Goal: Download file/media

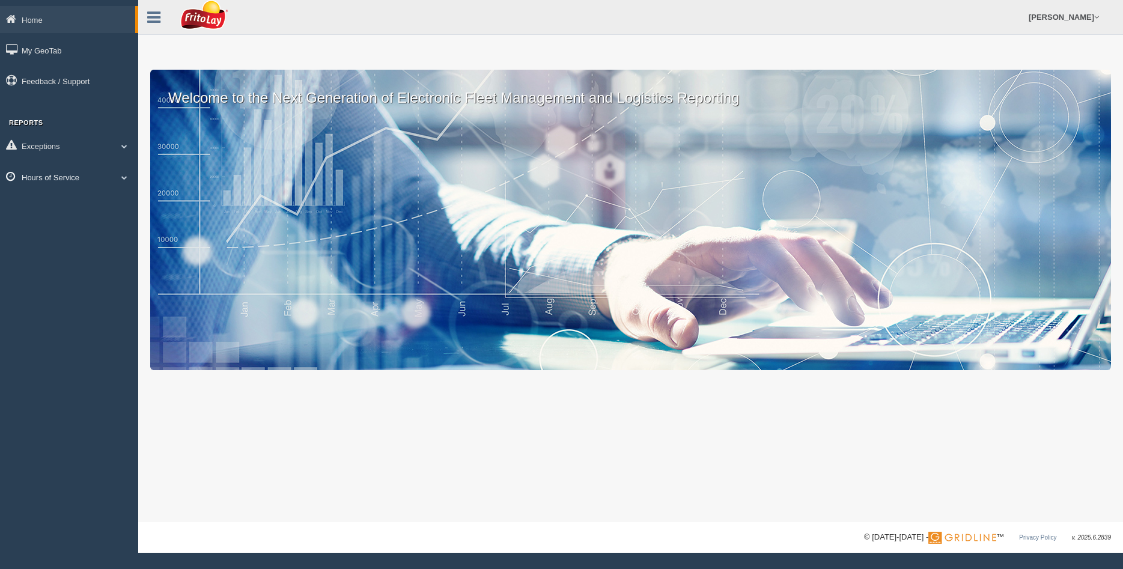
click at [124, 176] on span at bounding box center [125, 177] width 16 height 6
click at [53, 226] on link "HOS Violation Audit Reports" at bounding box center [79, 226] width 114 height 22
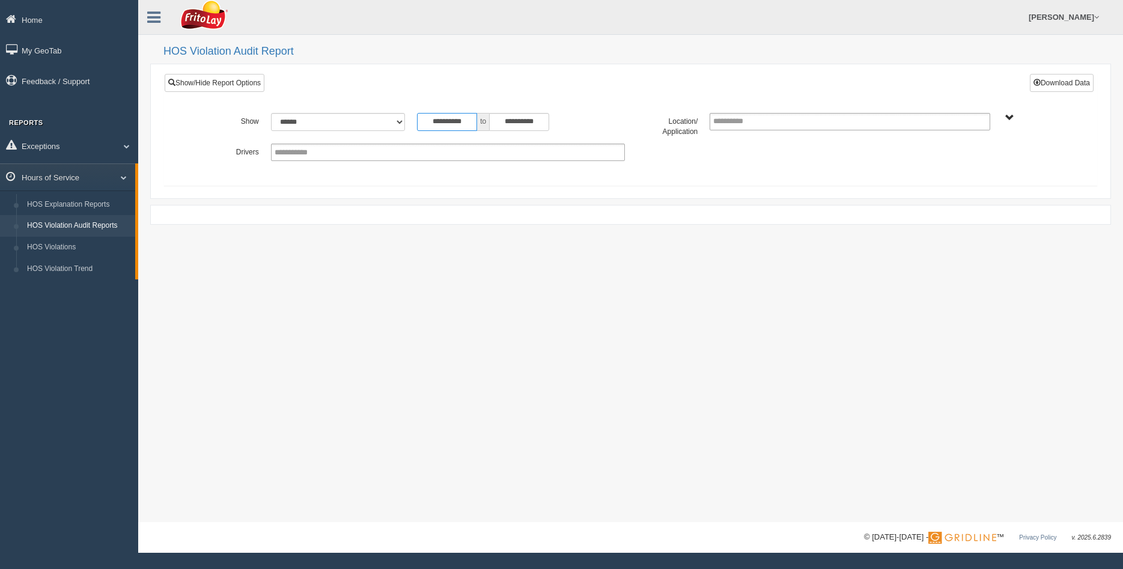
click at [468, 123] on input "**********" at bounding box center [447, 122] width 60 height 18
click at [426, 251] on td "28" at bounding box center [427, 250] width 18 height 18
type input "**********"
click at [538, 118] on input "**********" at bounding box center [519, 122] width 60 height 18
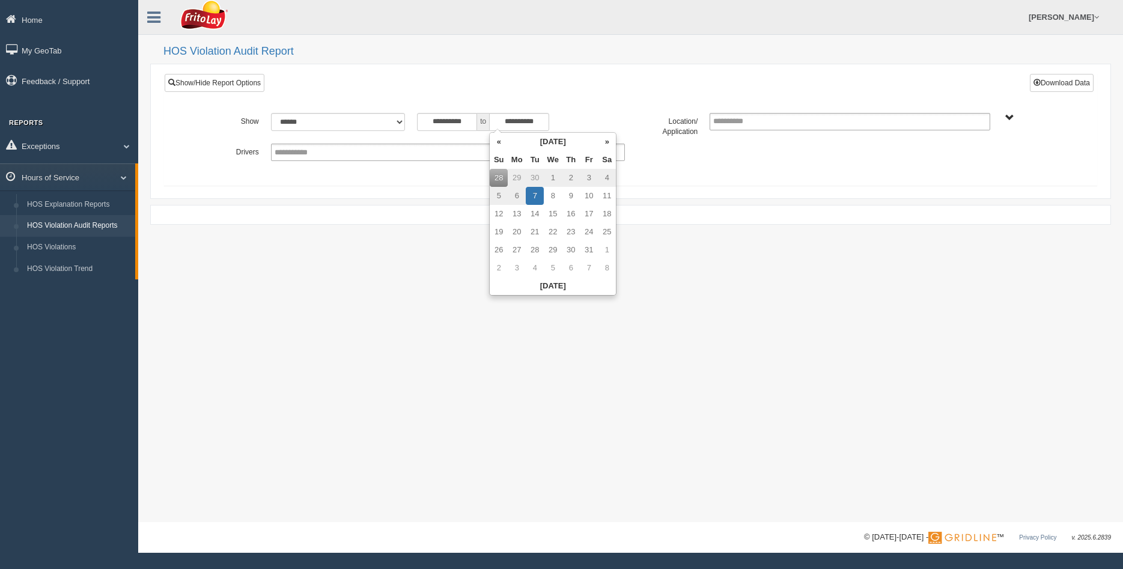
click at [610, 176] on td "4" at bounding box center [607, 178] width 18 height 18
type input "**********"
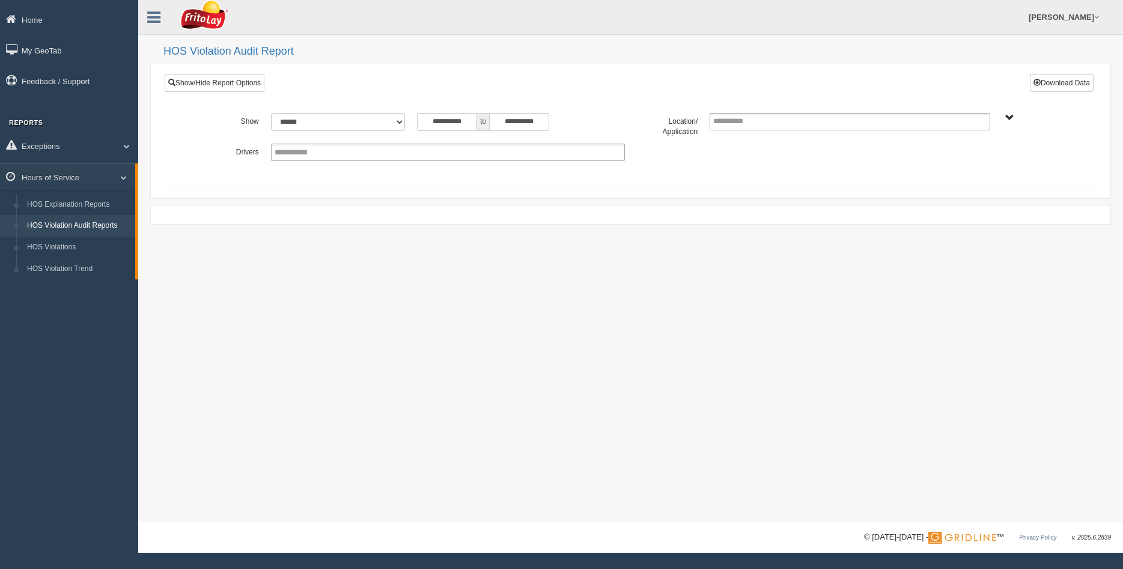
click at [729, 151] on div "**********" at bounding box center [631, 152] width 878 height 17
click at [1012, 118] on span "GAMESA ZONE-MU03649 HOUSTON NORTH ZONE-MU01563 HOUSTON SOUTH ZONE-MU01561 SOUTH…" at bounding box center [1010, 118] width 9 height 9
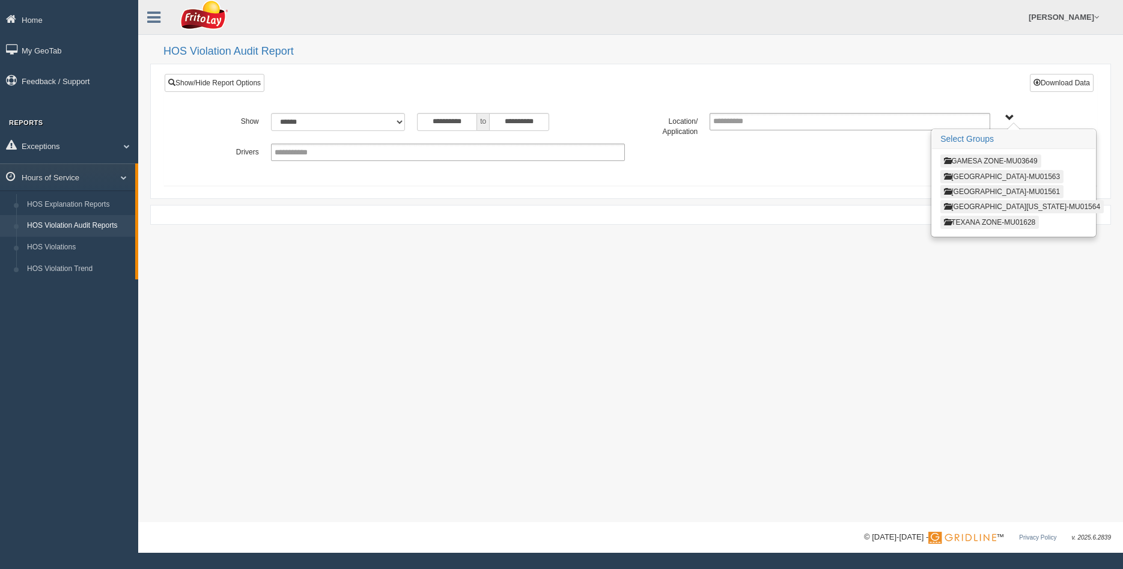
click at [991, 176] on button "HOUSTON NORTH ZONE-MU01563" at bounding box center [1002, 176] width 123 height 13
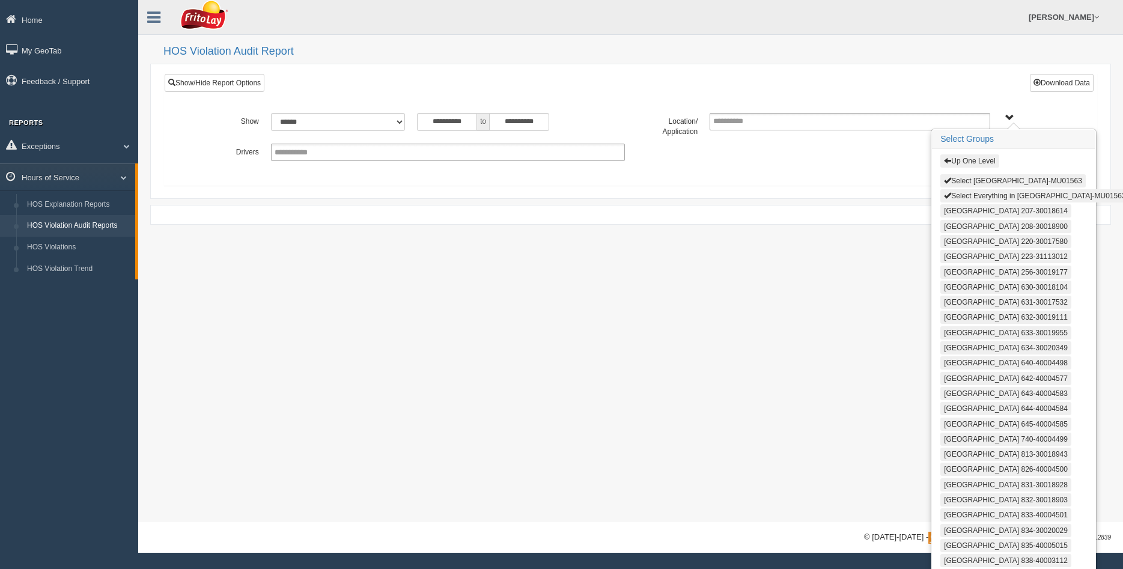
click at [973, 197] on button "Select Everything in HOUSTON NORTH ZONE-MU01563" at bounding box center [1035, 195] width 189 height 13
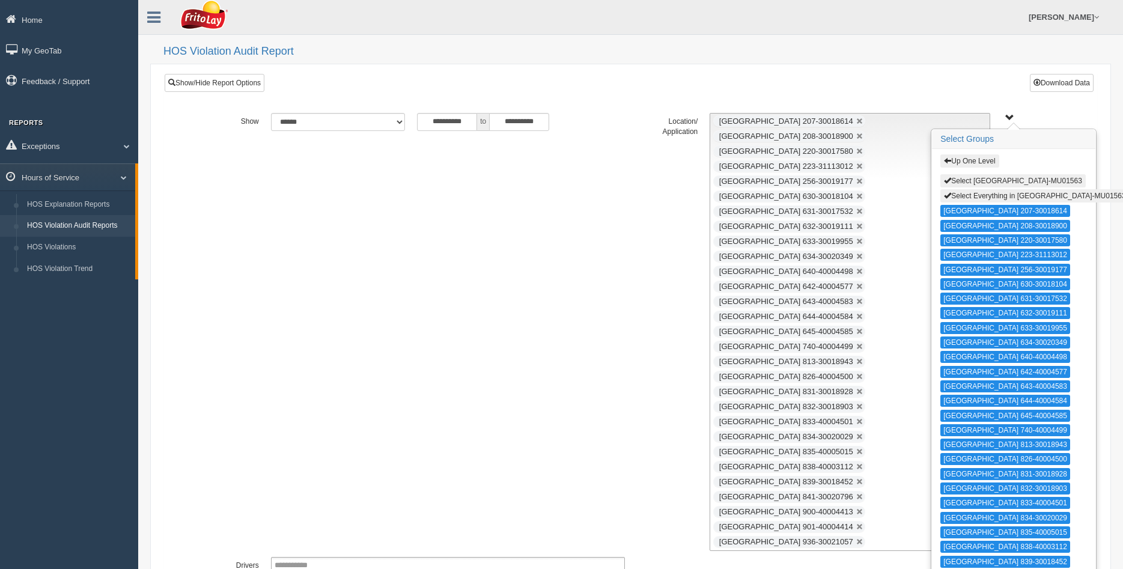
click at [974, 180] on button "Select HOUSTON NORTH ZONE-MU01563" at bounding box center [1013, 180] width 145 height 13
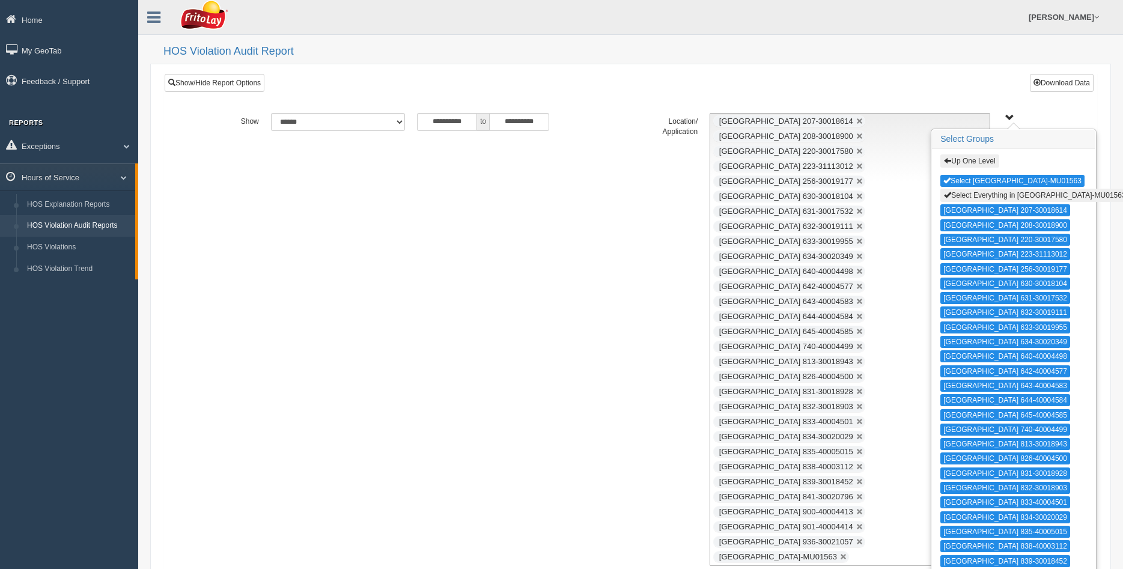
click at [974, 193] on button "Select Everything in HOUSTON NORTH ZONE-MU01563" at bounding box center [1035, 195] width 189 height 13
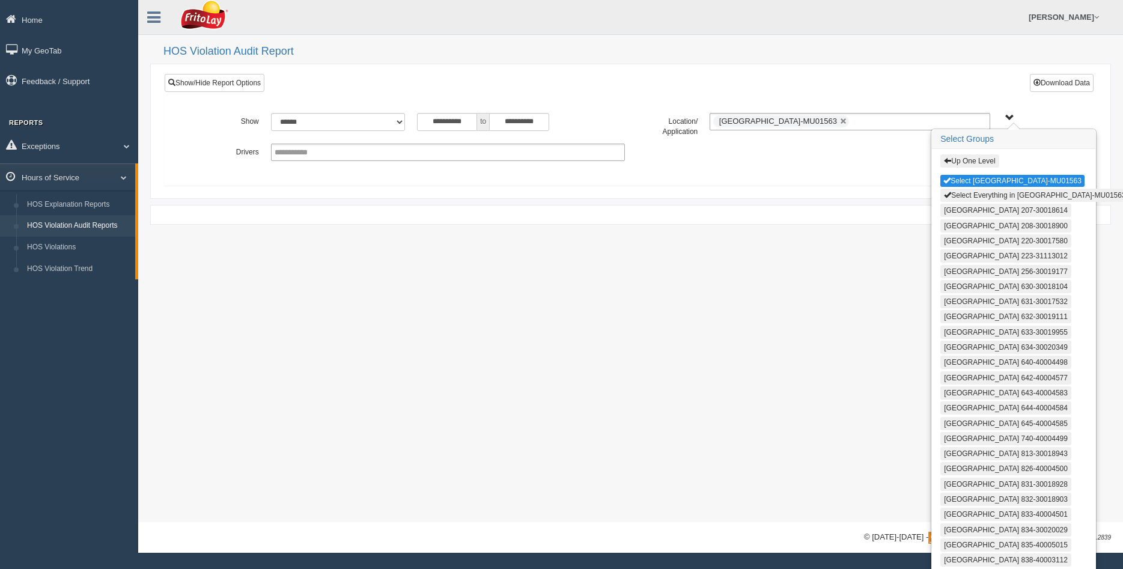
click at [974, 196] on button "Select Everything in HOUSTON NORTH ZONE-MU01563" at bounding box center [1035, 195] width 189 height 13
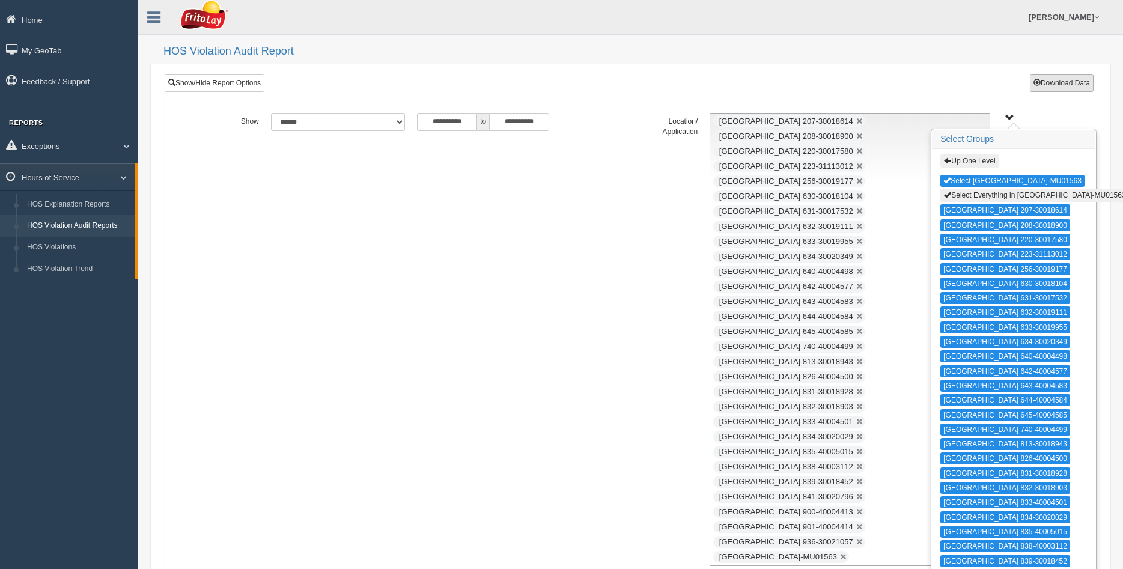
click at [1062, 81] on button "Download Data" at bounding box center [1062, 83] width 64 height 18
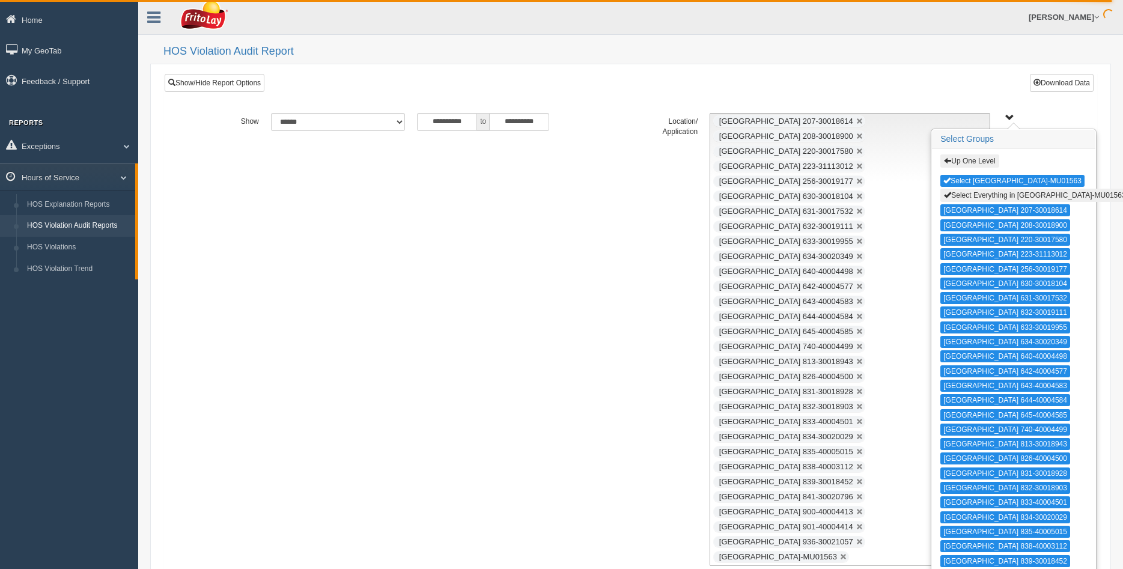
click at [970, 162] on button "Up One Level" at bounding box center [970, 160] width 58 height 13
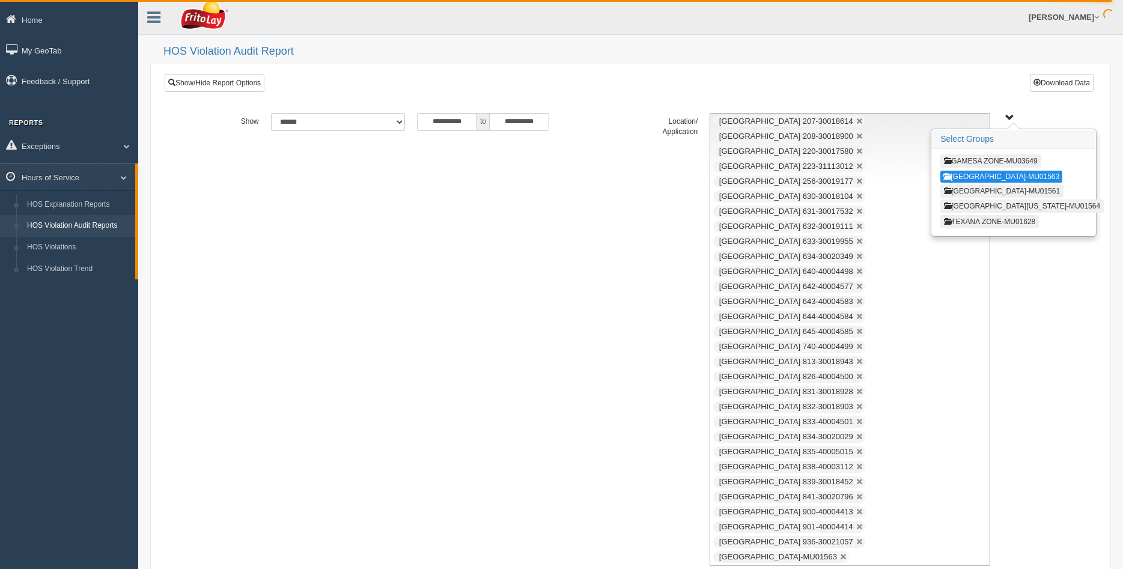
click at [985, 191] on button "HOUSTON SOUTH ZONE-MU01561" at bounding box center [1002, 191] width 123 height 13
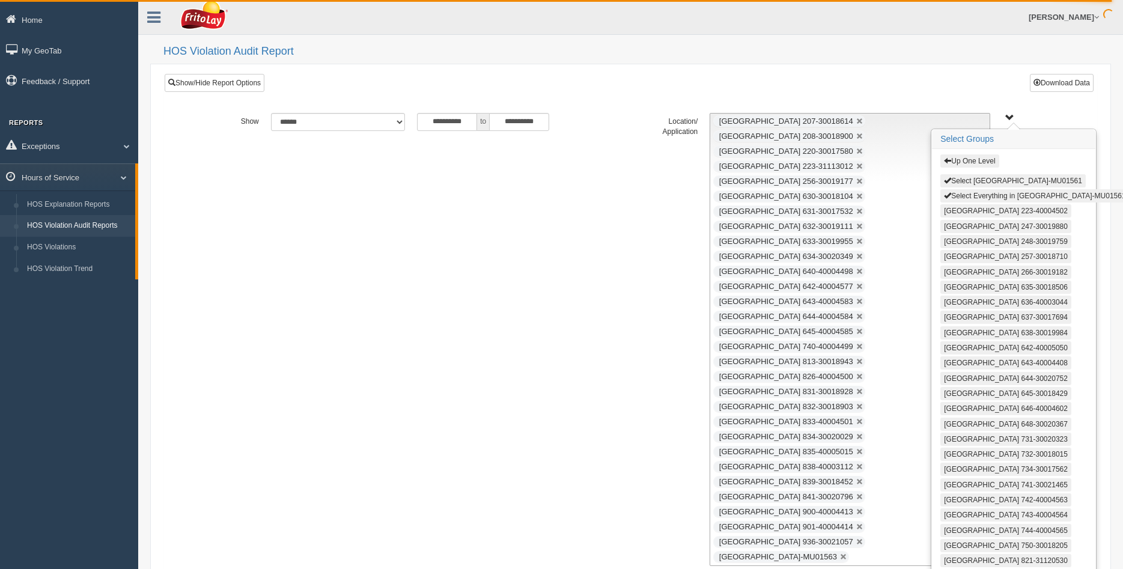
click at [982, 195] on button "Select Everything in HOUSTON SOUTH ZONE-MU01561" at bounding box center [1035, 195] width 189 height 13
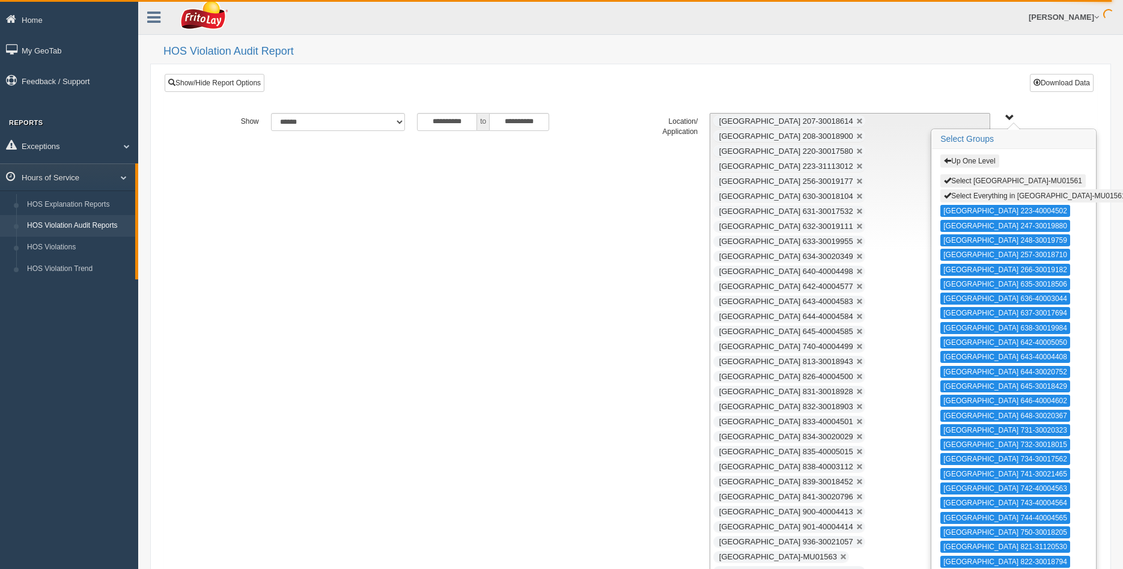
click at [1009, 116] on span "Up One Level Select HOUSTON SOUTH ZONE-MU01561 Select Everything in HOUSTON SOU…" at bounding box center [1010, 118] width 9 height 9
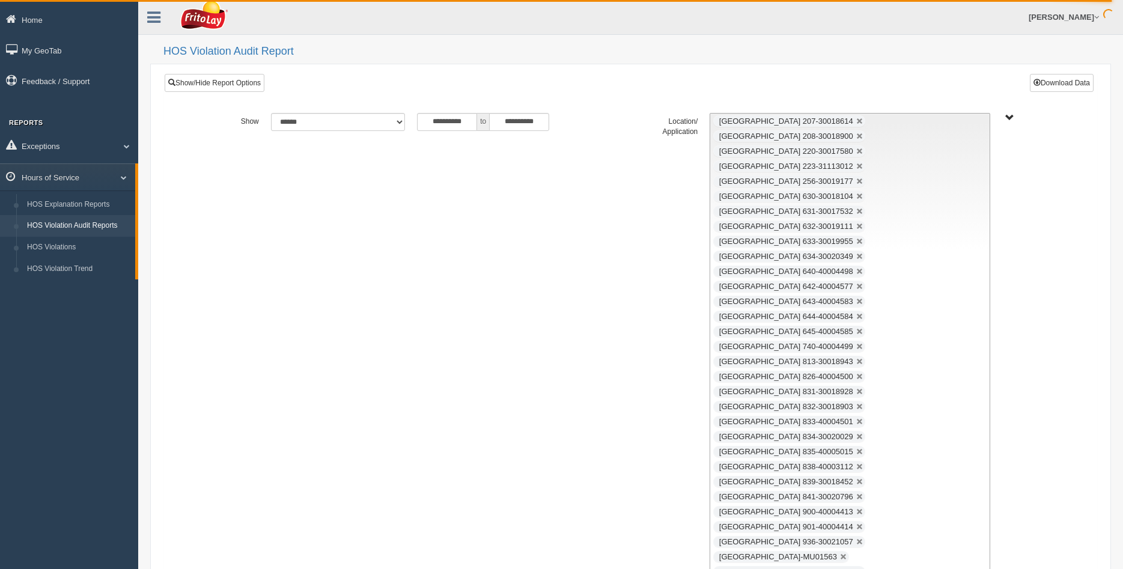
click at [1010, 118] on span "Up One Level Select HOUSTON SOUTH ZONE-MU01561 Select Everything in HOUSTON SOU…" at bounding box center [1010, 118] width 9 height 9
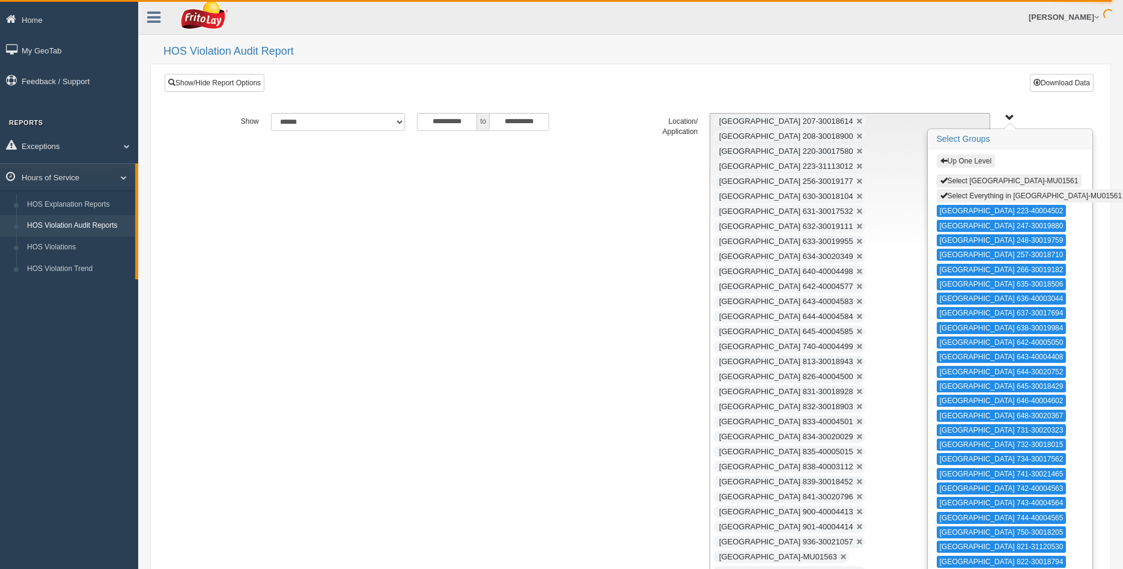
click at [970, 162] on button "Up One Level" at bounding box center [966, 160] width 58 height 13
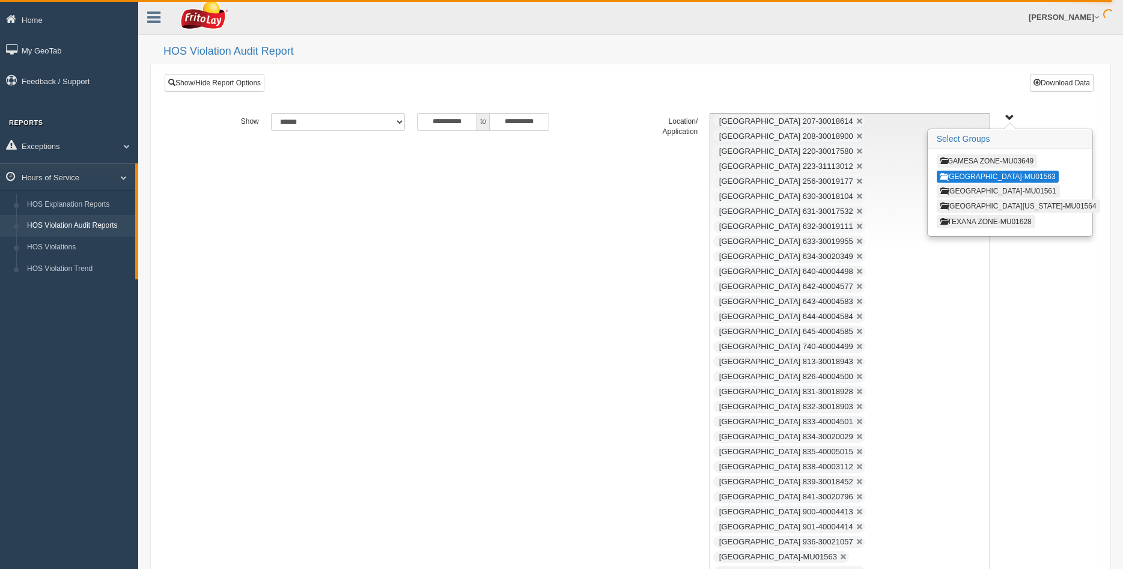
click at [971, 174] on button "HOUSTON NORTH ZONE-MU01563" at bounding box center [998, 177] width 122 height 12
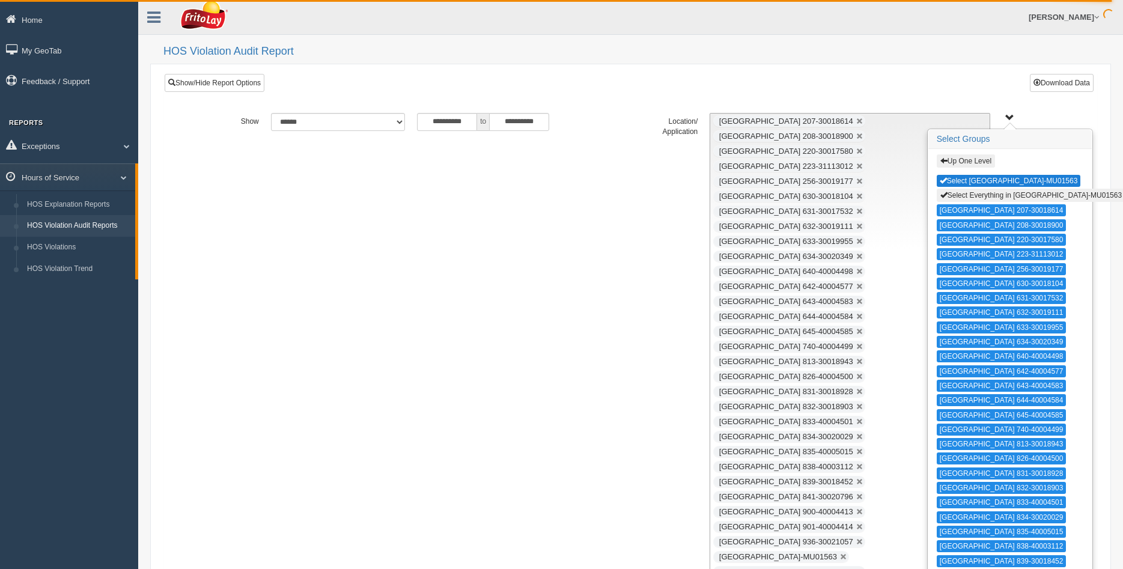
click at [955, 182] on button "Select HOUSTON NORTH ZONE-MU01563" at bounding box center [1009, 181] width 144 height 12
click at [958, 196] on button "Select Everything in HOUSTON NORTH ZONE-MU01563" at bounding box center [1031, 195] width 189 height 13
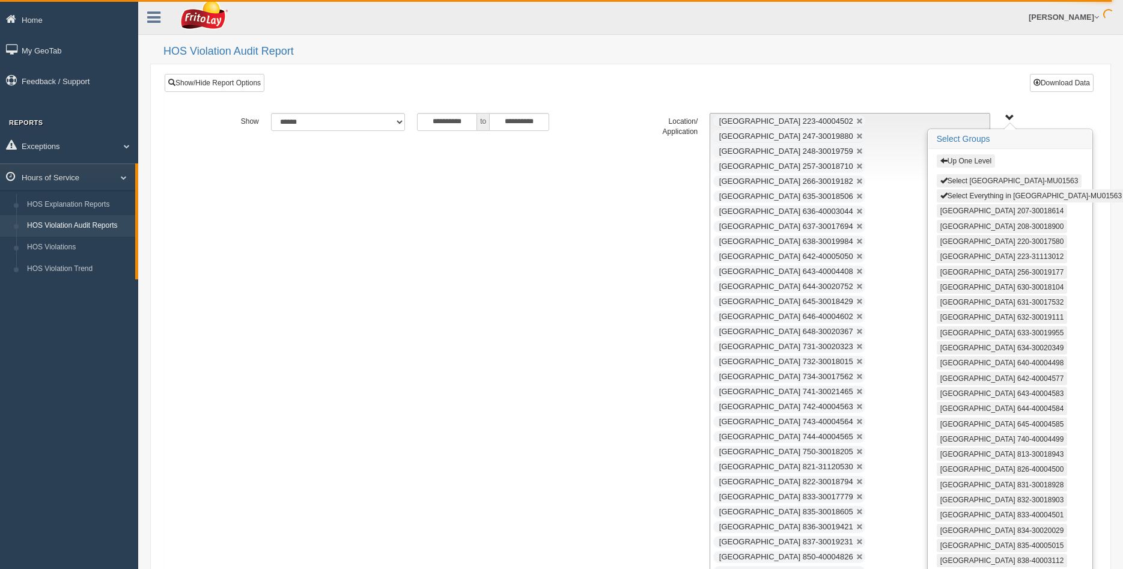
click at [960, 183] on button "Select HOUSTON NORTH ZONE-MU01563" at bounding box center [1009, 180] width 145 height 13
click at [954, 138] on h3 "Select Groups" at bounding box center [1010, 139] width 163 height 19
click at [946, 159] on span "button" at bounding box center [944, 160] width 7 height 7
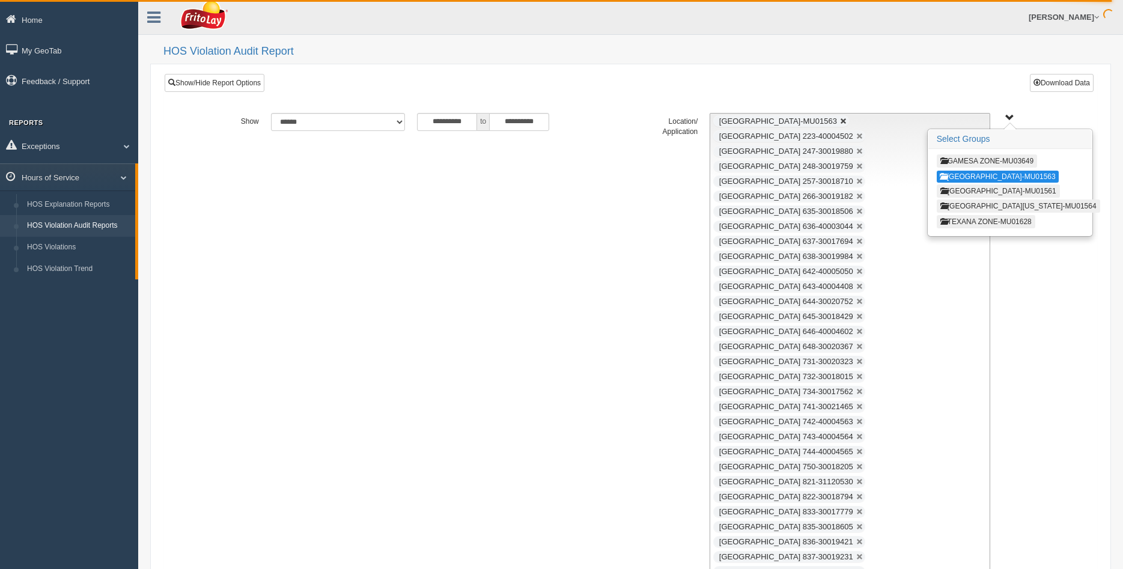
click at [848, 121] on link at bounding box center [843, 121] width 7 height 7
click at [980, 191] on button "HOUSTON SOUTH ZONE-MU01561" at bounding box center [998, 191] width 123 height 13
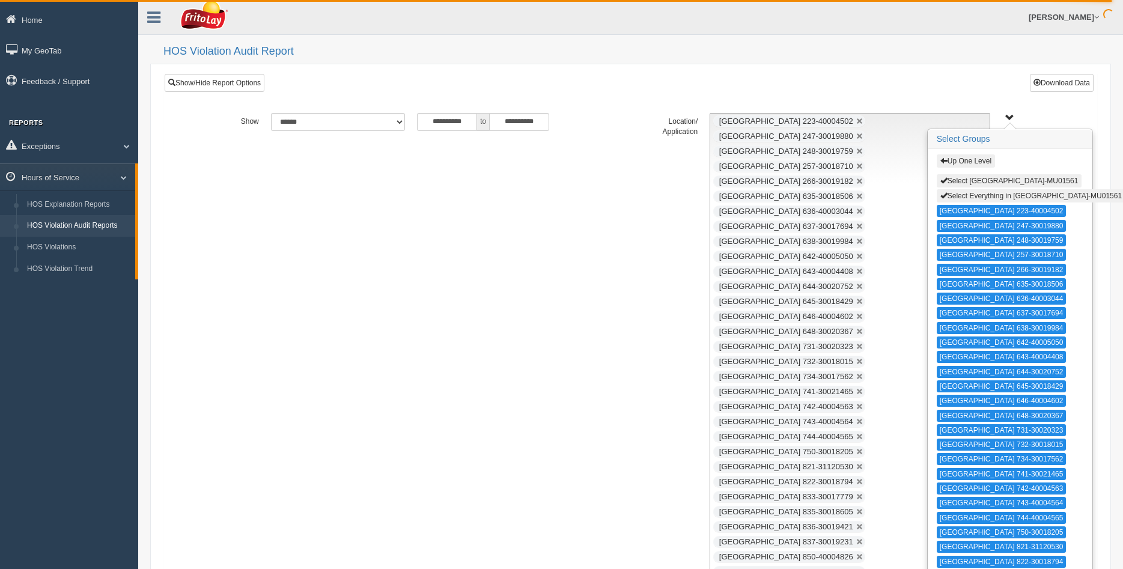
click at [984, 198] on button "Select Everything in HOUSTON SOUTH ZONE-MU01561" at bounding box center [1031, 195] width 189 height 13
type input "**********"
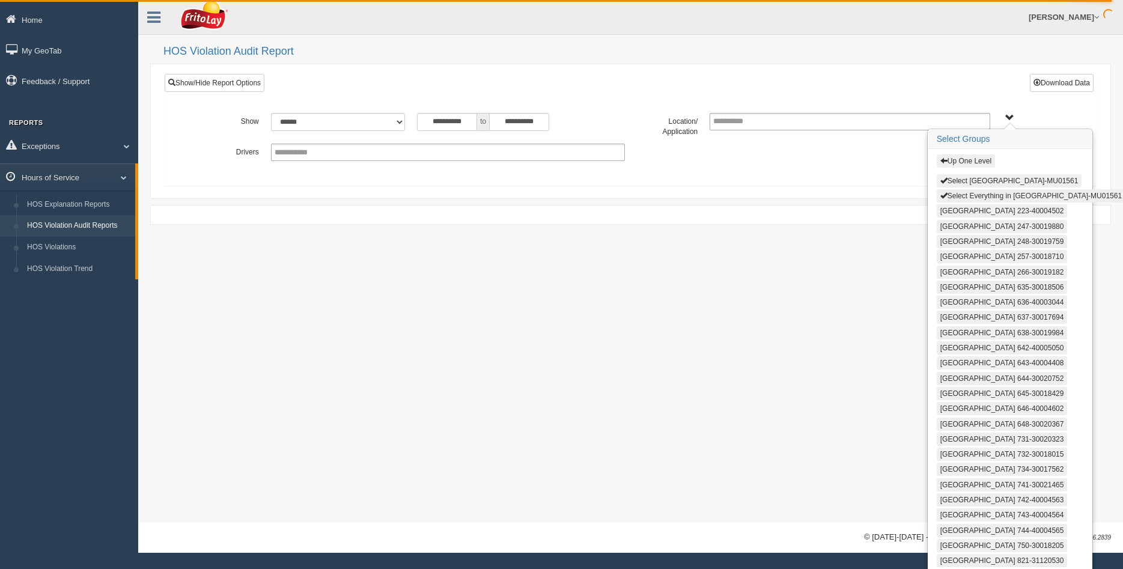
click at [984, 198] on button "Select Everything in HOUSTON SOUTH ZONE-MU01561" at bounding box center [1031, 195] width 189 height 13
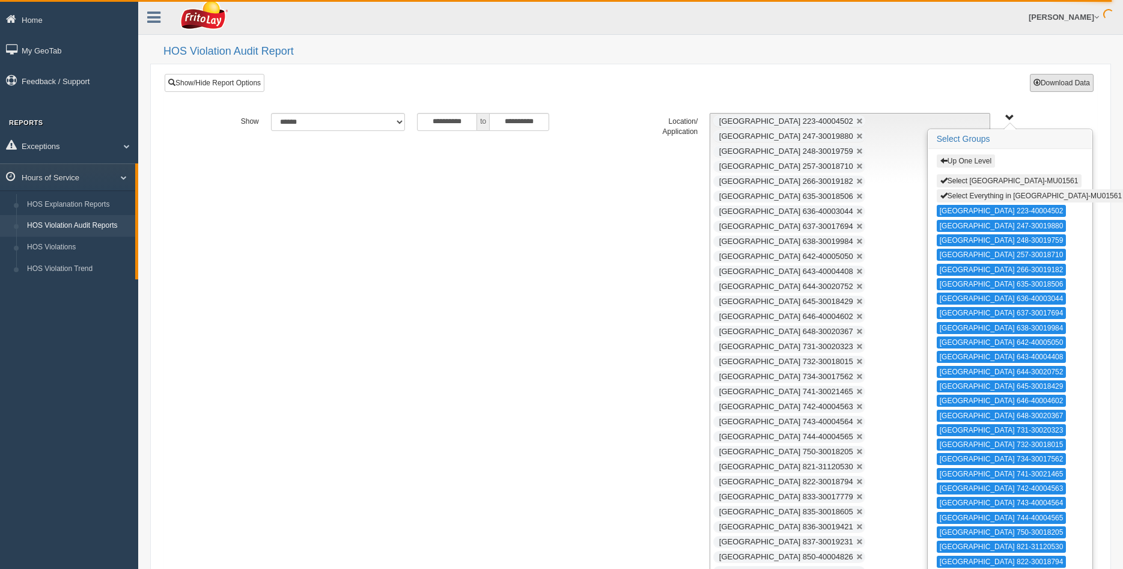
click at [1058, 80] on button "Download Data" at bounding box center [1062, 83] width 64 height 18
click at [967, 162] on button "Up One Level" at bounding box center [966, 160] width 58 height 13
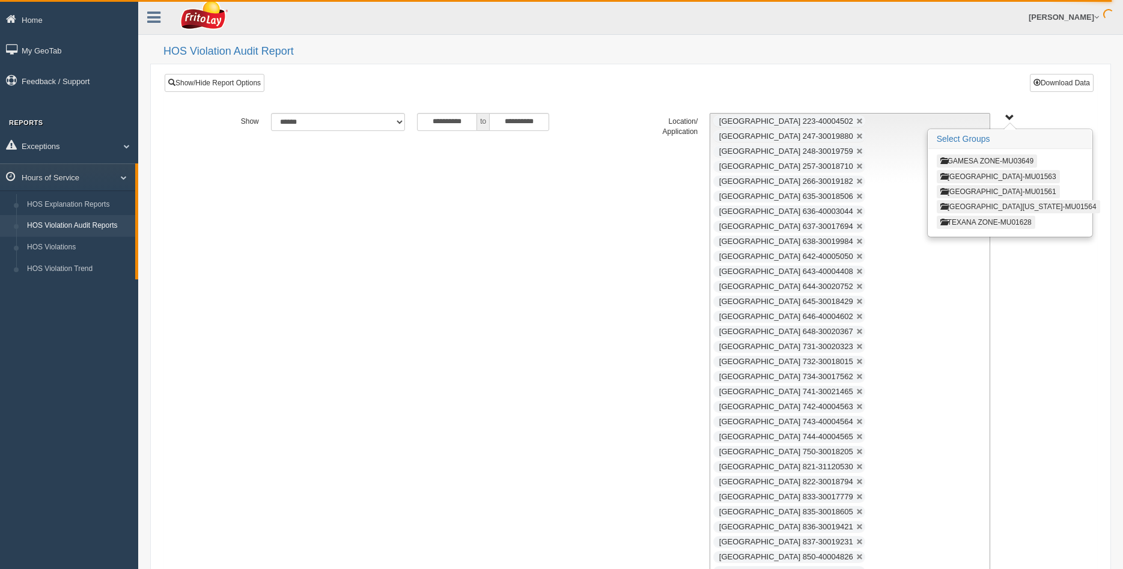
click at [976, 205] on button "SOUTH TEXAS ZONE-MU01564" at bounding box center [1018, 206] width 163 height 13
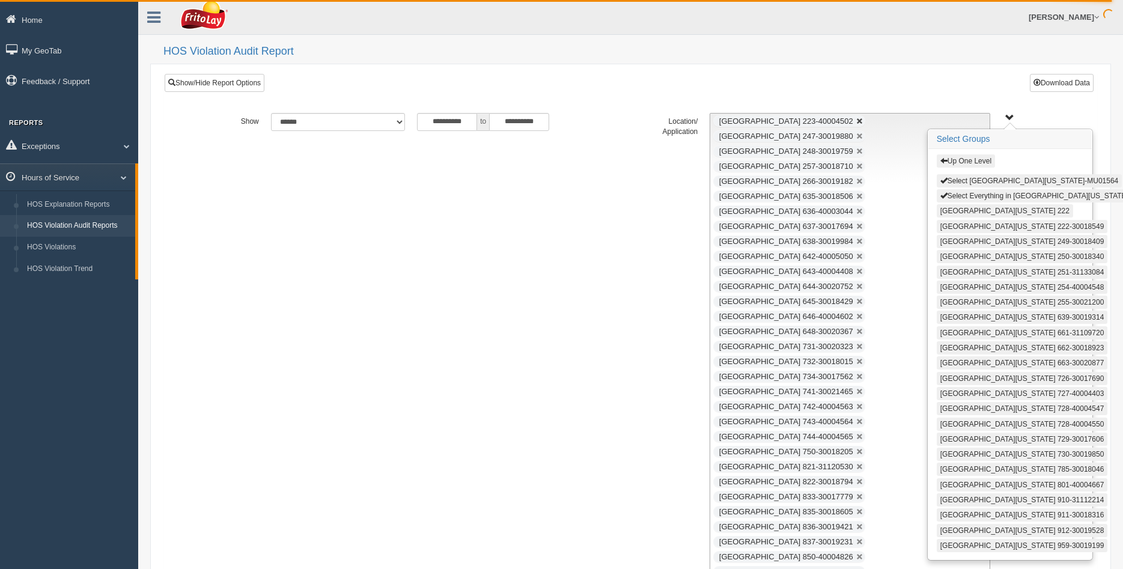
click at [864, 121] on link at bounding box center [860, 121] width 7 height 7
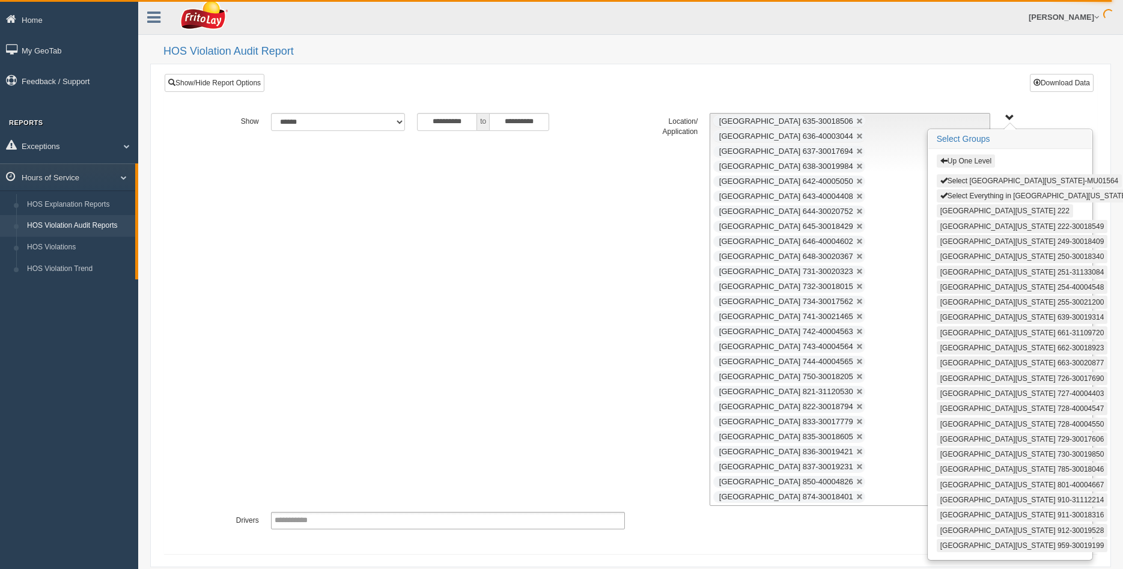
click at [864, 121] on link at bounding box center [860, 121] width 7 height 7
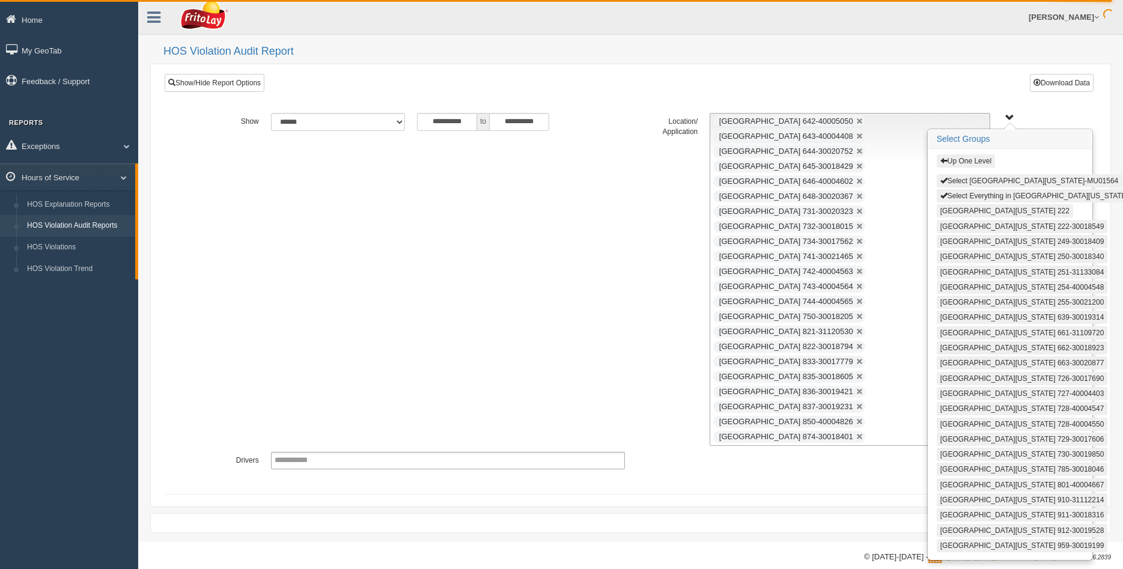
click at [864, 121] on link at bounding box center [860, 121] width 7 height 7
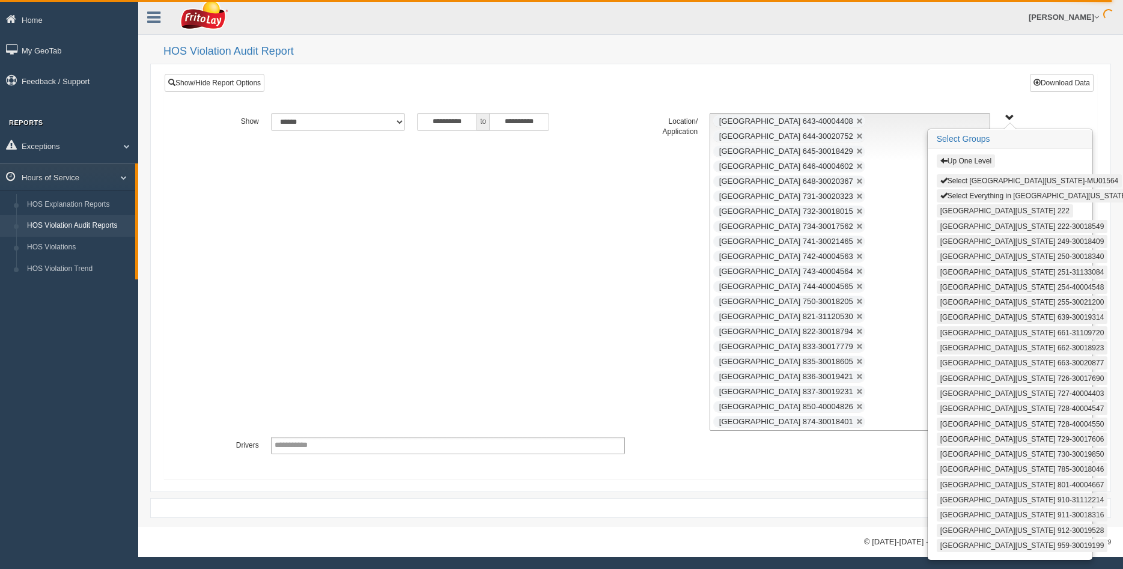
click at [864, 121] on link at bounding box center [860, 121] width 7 height 7
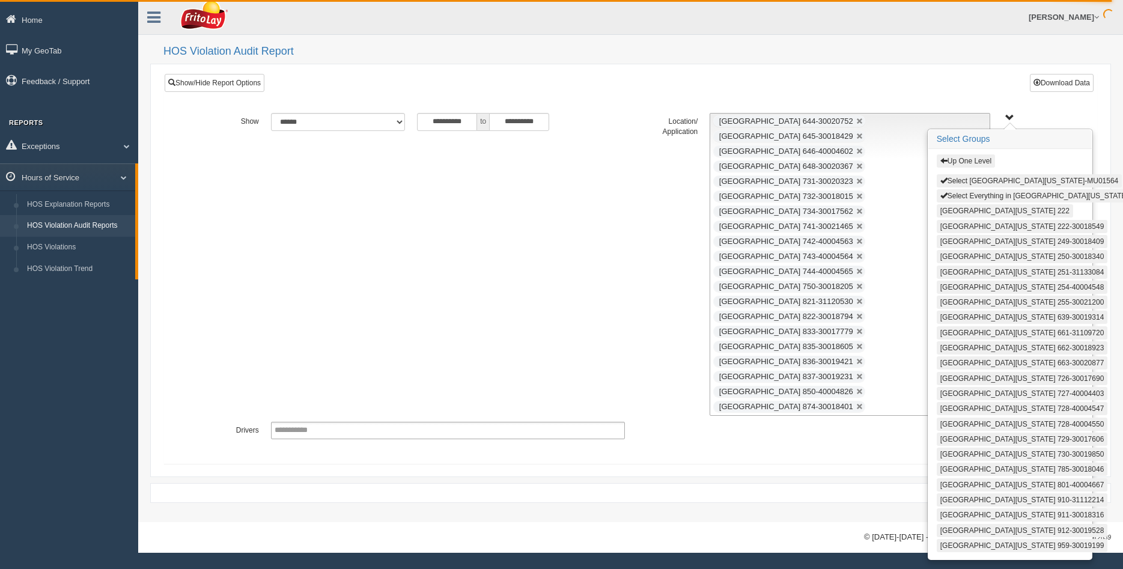
click at [864, 121] on link at bounding box center [860, 121] width 7 height 7
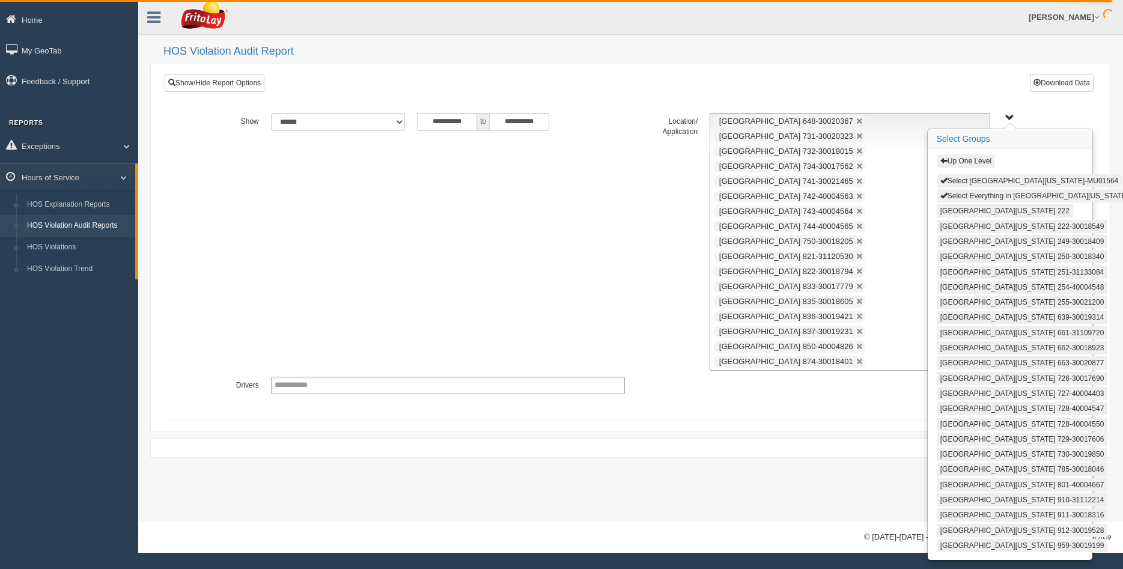
click at [864, 121] on link at bounding box center [860, 121] width 7 height 7
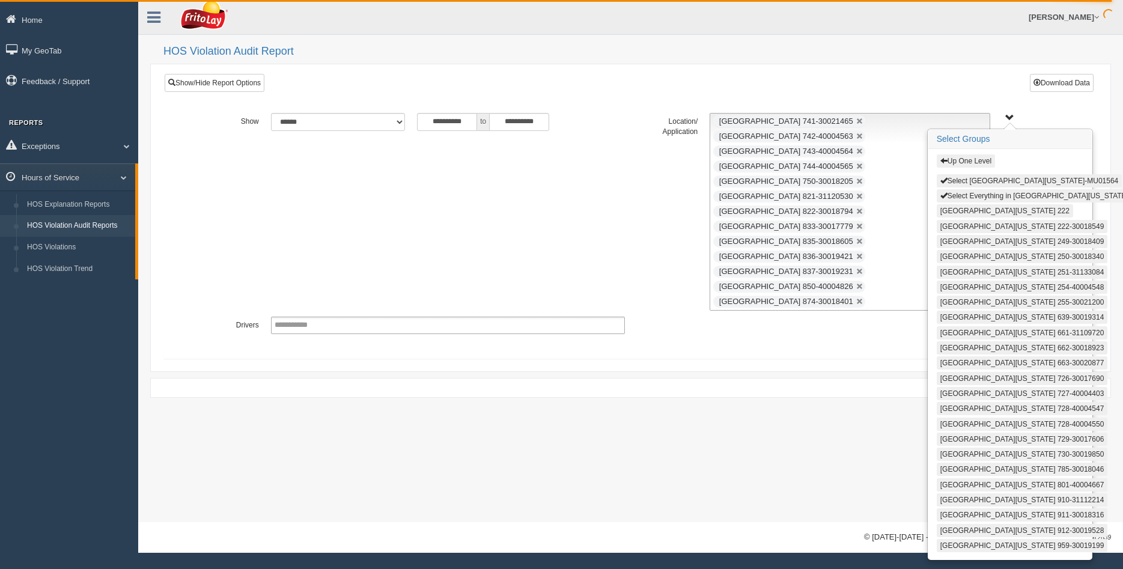
click at [864, 121] on link at bounding box center [860, 121] width 7 height 7
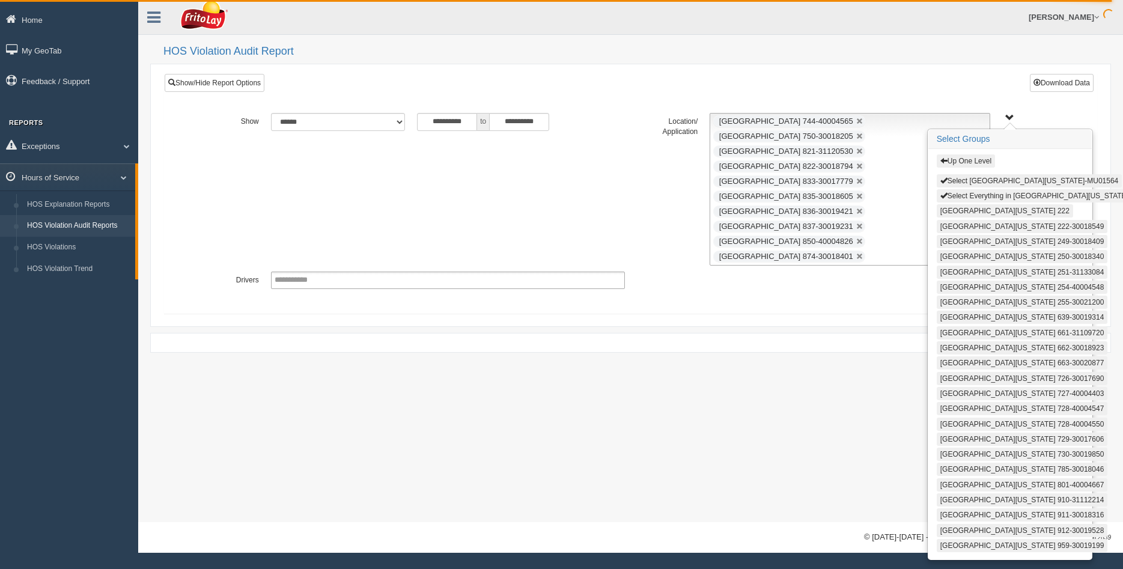
click at [864, 121] on link at bounding box center [860, 121] width 7 height 7
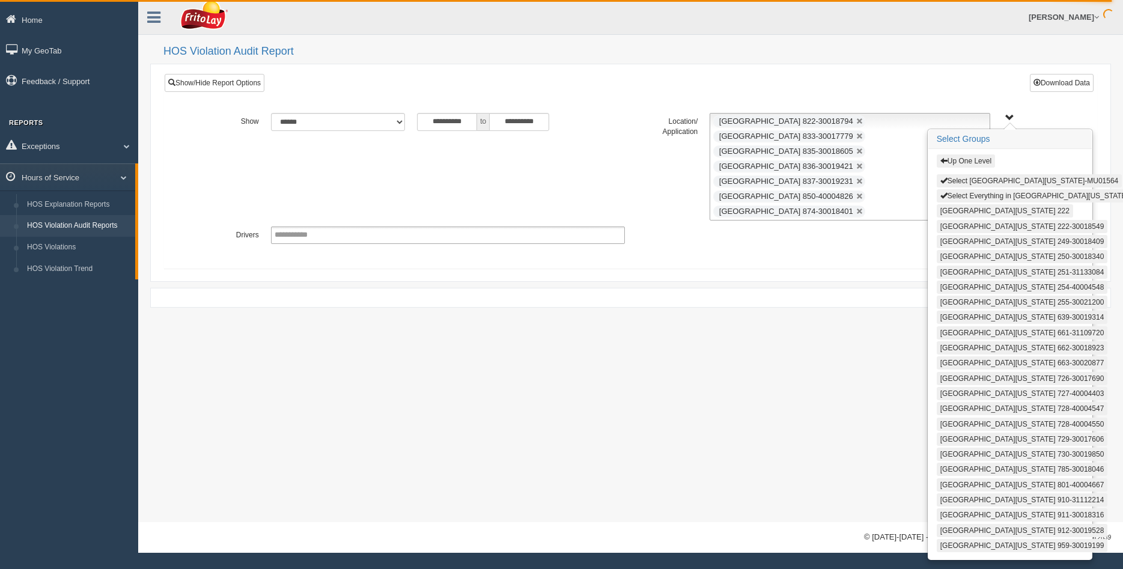
click at [864, 121] on link at bounding box center [860, 121] width 7 height 7
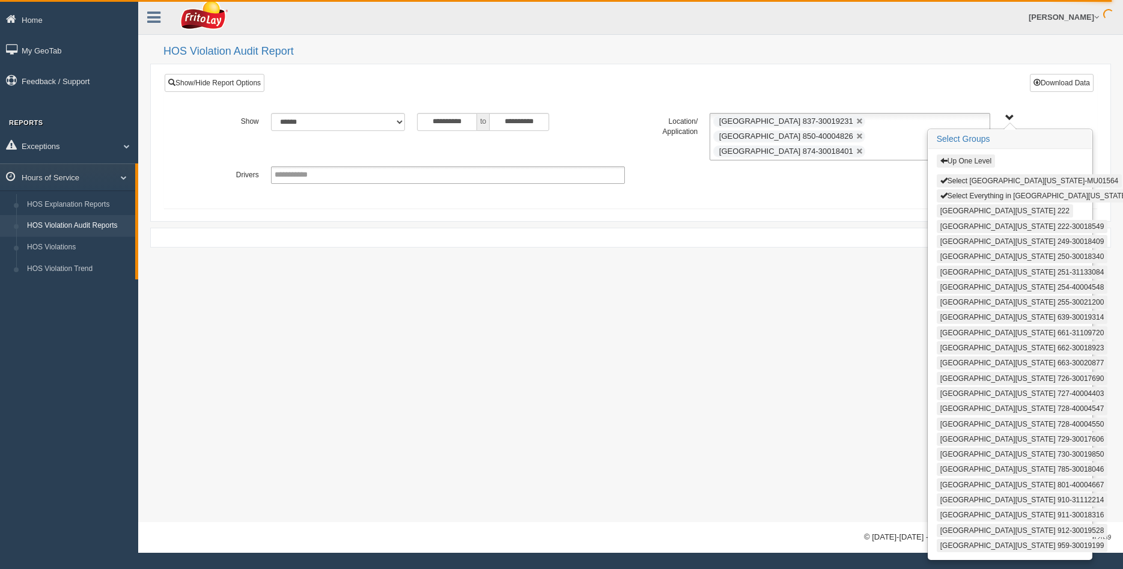
click at [864, 121] on link at bounding box center [860, 121] width 7 height 7
type input "**********"
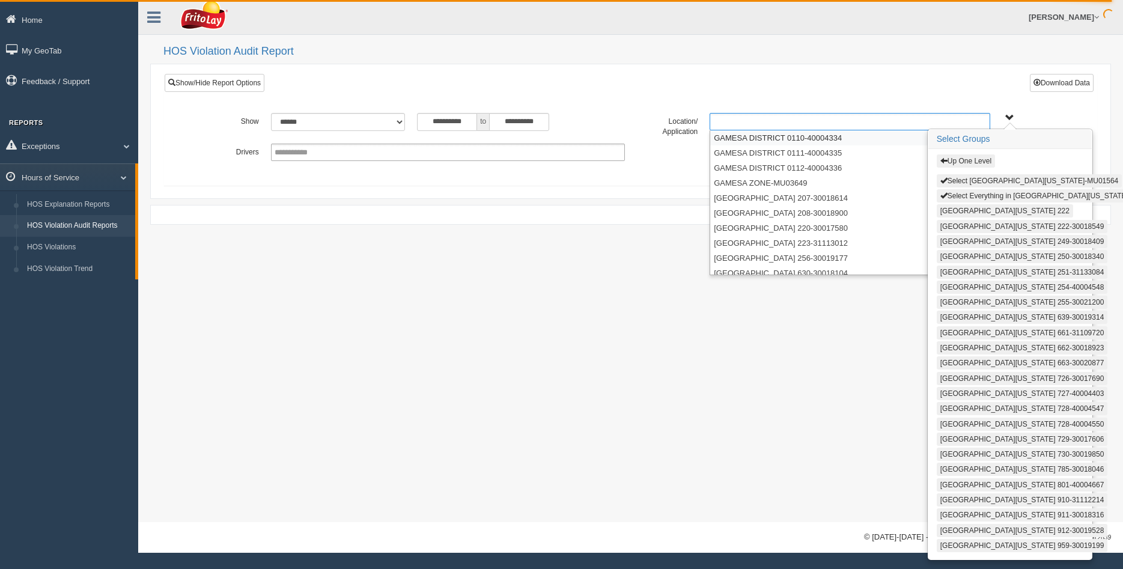
click at [885, 121] on ul at bounding box center [850, 121] width 281 height 17
click at [970, 194] on button "Select Everything in SOUTH TEXAS ZONE-MU01564" at bounding box center [1051, 195] width 229 height 13
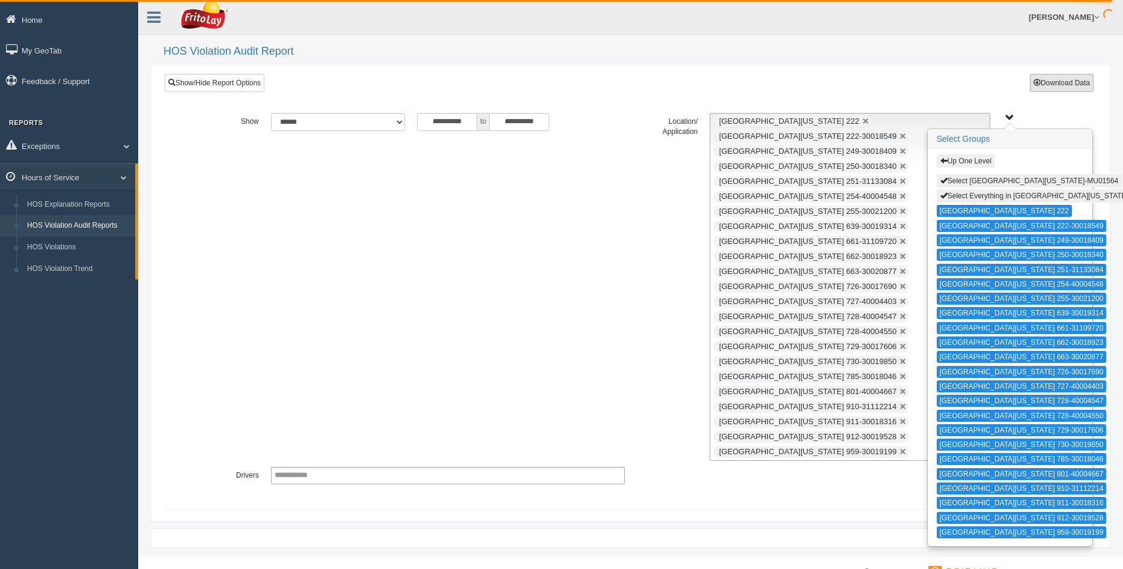
click at [1065, 80] on button "Download Data" at bounding box center [1062, 83] width 64 height 18
click at [956, 163] on button "Up One Level" at bounding box center [966, 160] width 58 height 13
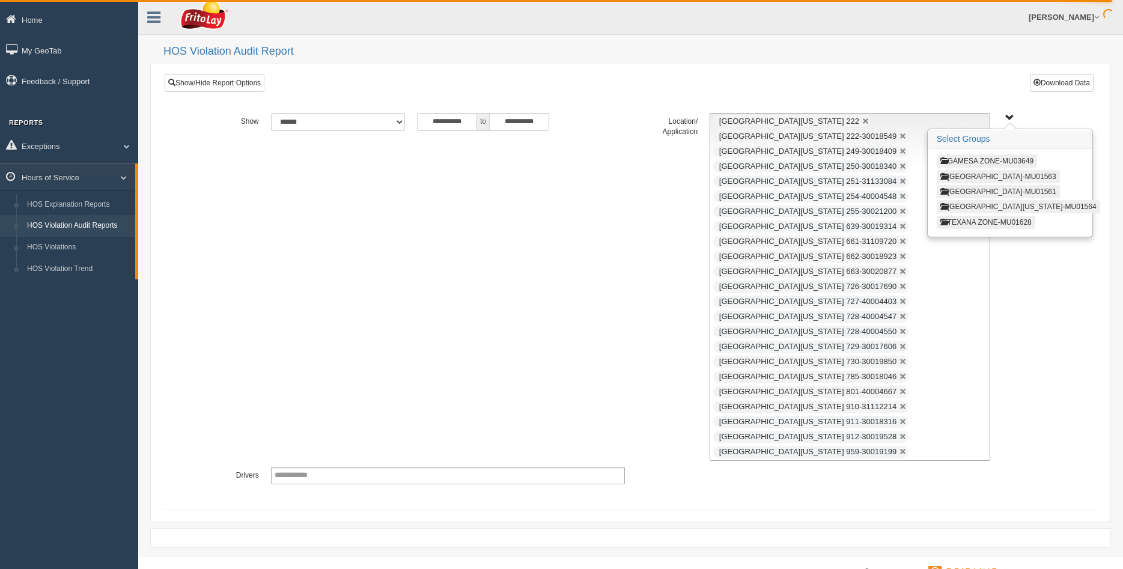
click at [974, 221] on button "TEXANA ZONE-MU01628" at bounding box center [986, 222] width 99 height 13
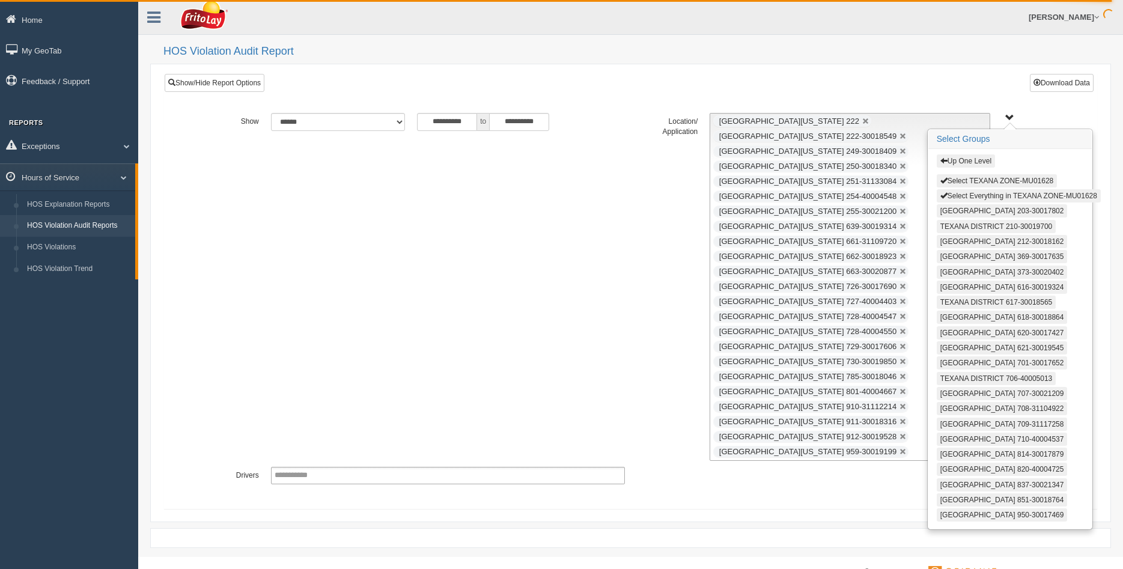
click at [976, 195] on button "Select Everything in TEXANA ZONE-MU01628" at bounding box center [1019, 195] width 164 height 13
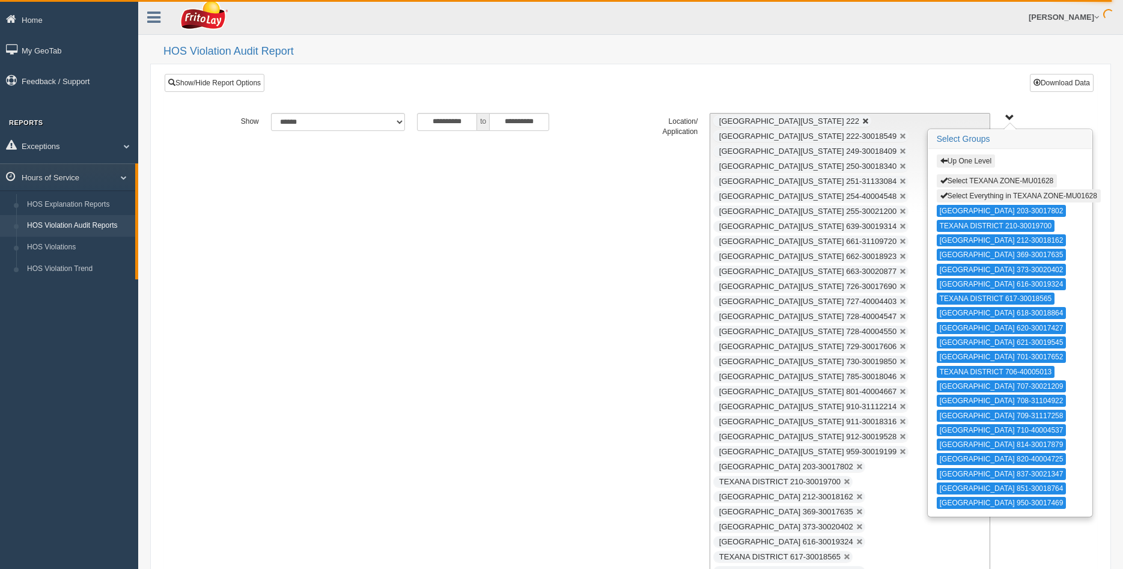
click at [863, 121] on link at bounding box center [866, 121] width 7 height 7
click at [900, 122] on link at bounding box center [903, 121] width 7 height 7
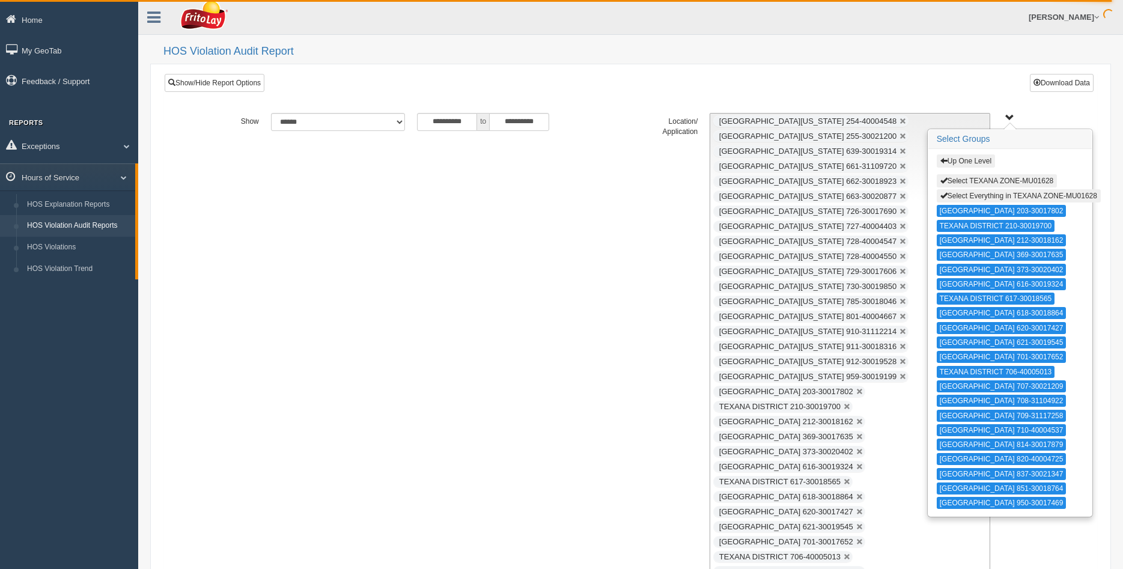
click at [900, 122] on link at bounding box center [903, 121] width 7 height 7
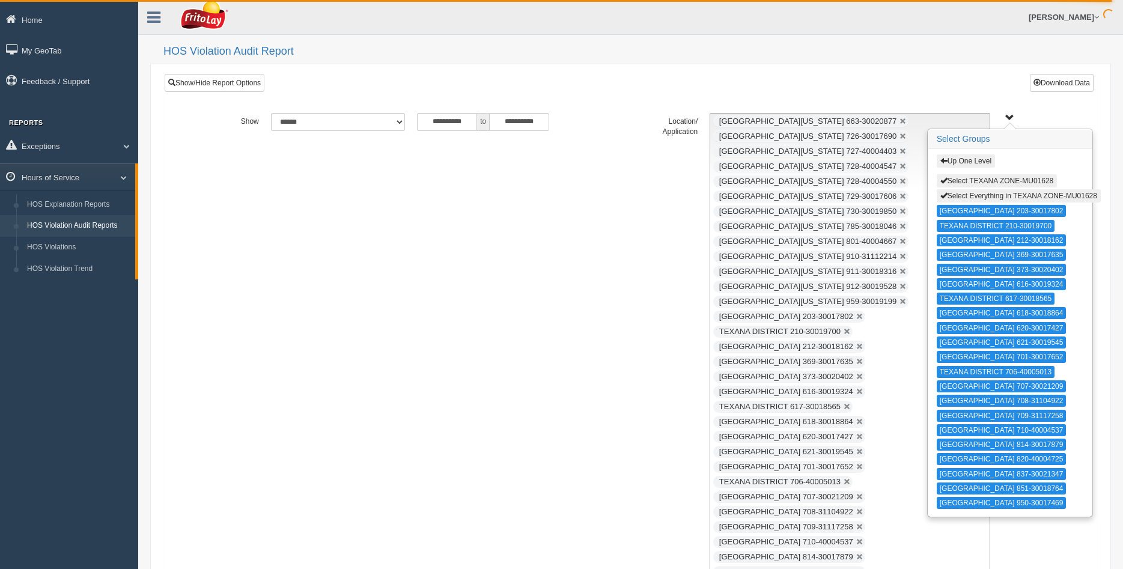
click at [900, 122] on link at bounding box center [903, 121] width 7 height 7
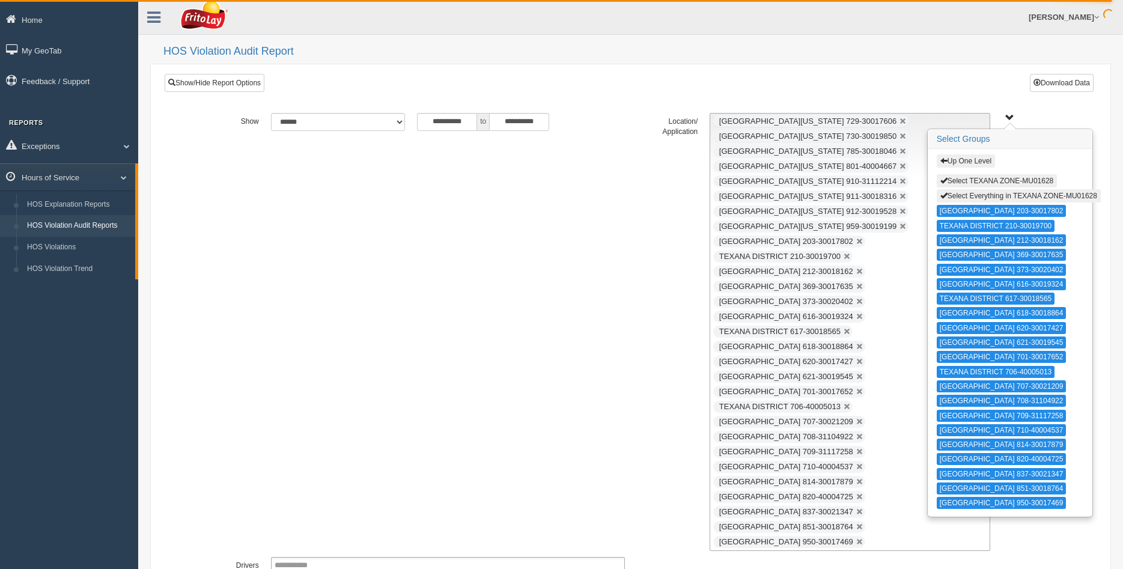
click at [900, 122] on link at bounding box center [903, 121] width 7 height 7
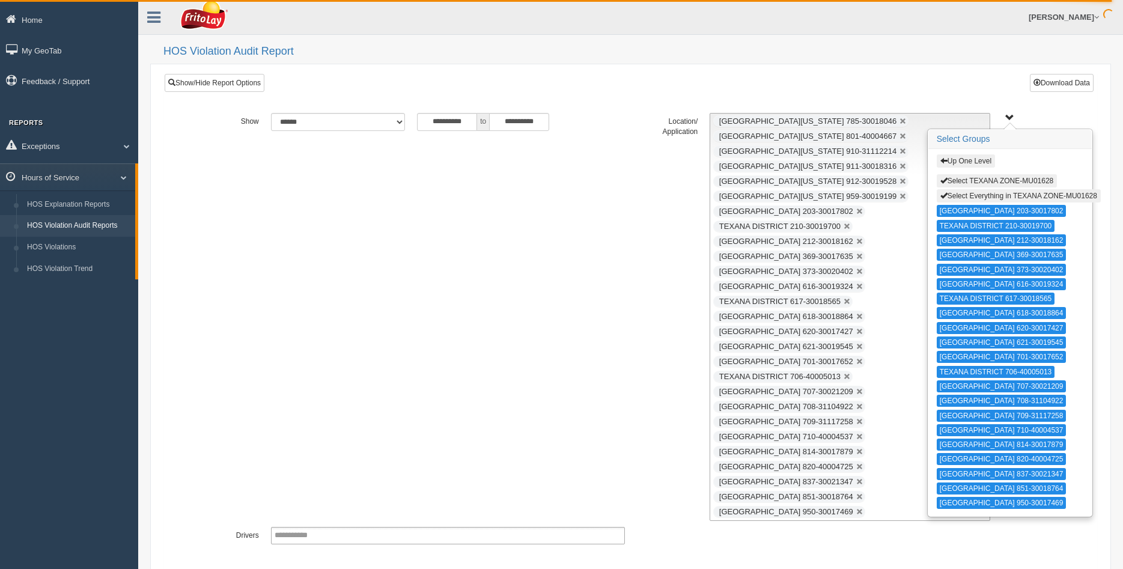
click at [900, 122] on link at bounding box center [903, 121] width 7 height 7
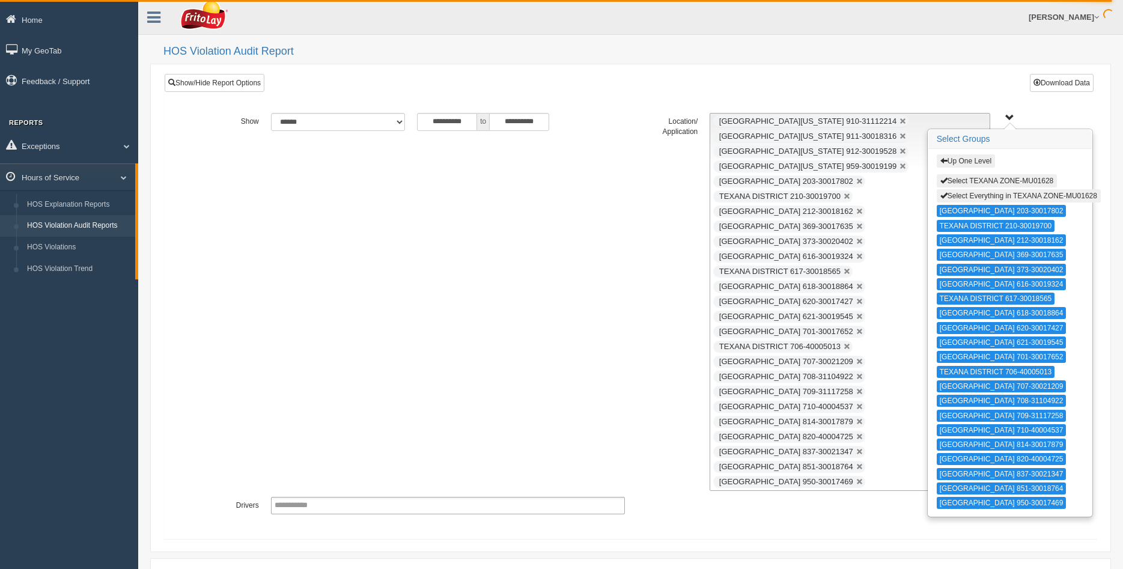
click at [900, 122] on link at bounding box center [903, 121] width 7 height 7
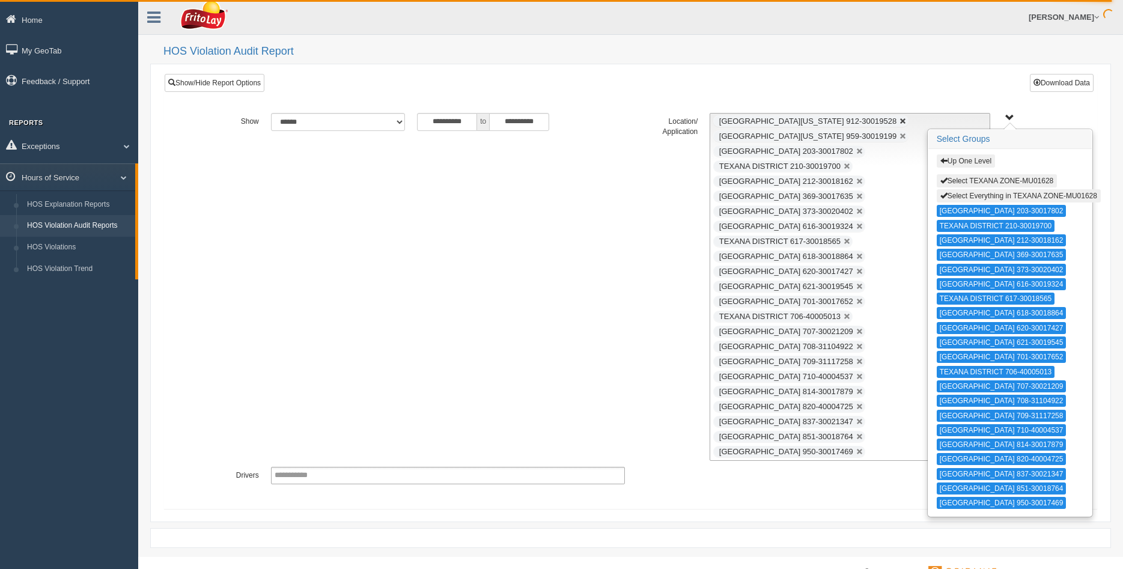
click at [900, 121] on link at bounding box center [903, 121] width 7 height 7
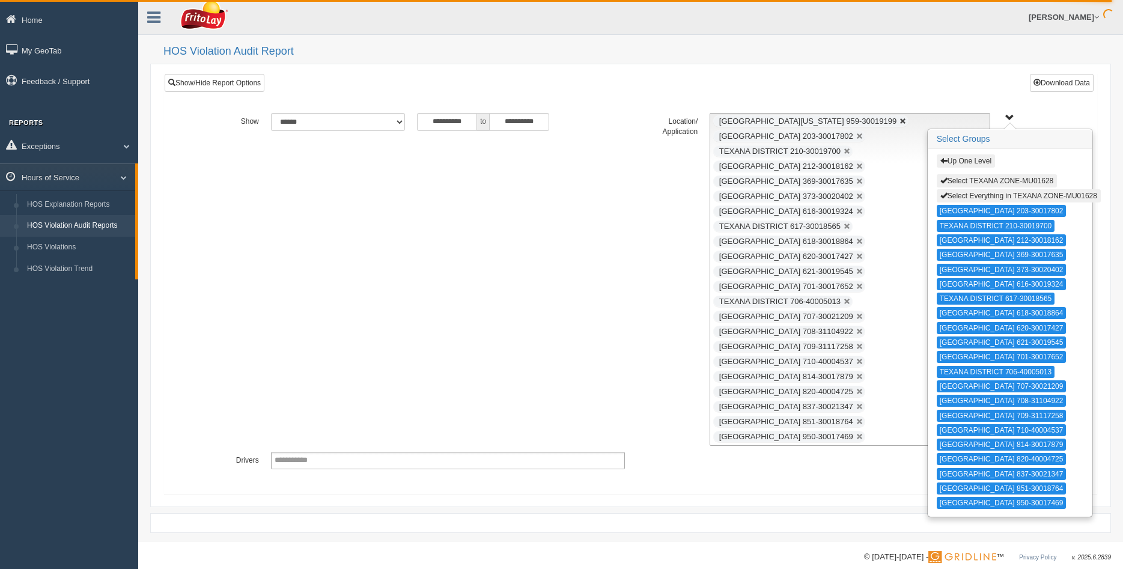
click at [900, 120] on link at bounding box center [903, 121] width 7 height 7
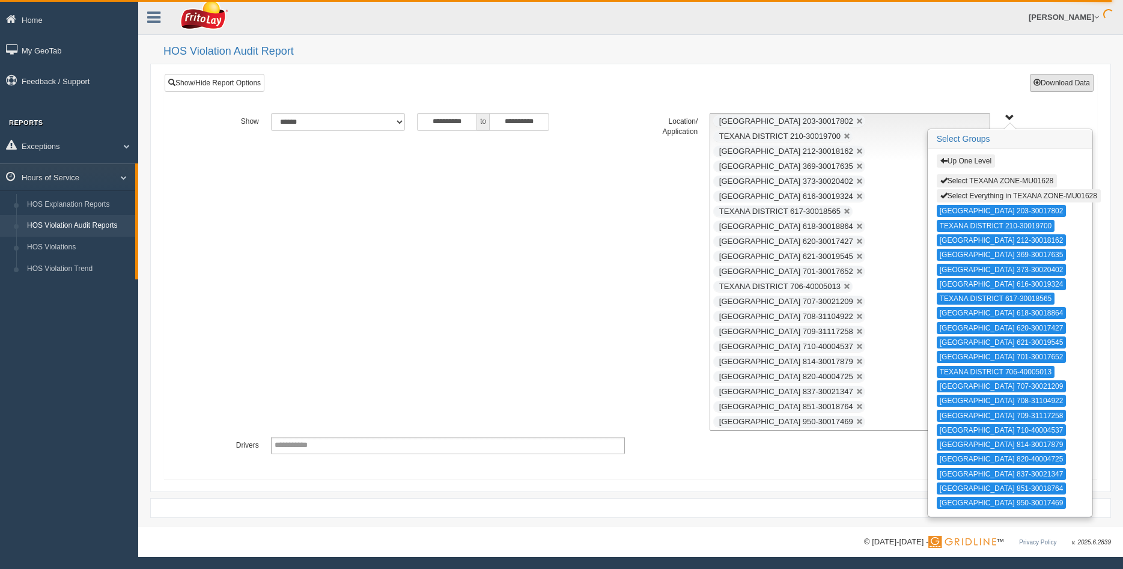
click at [1063, 81] on button "Download Data" at bounding box center [1062, 83] width 64 height 18
